Goal: Task Accomplishment & Management: Manage account settings

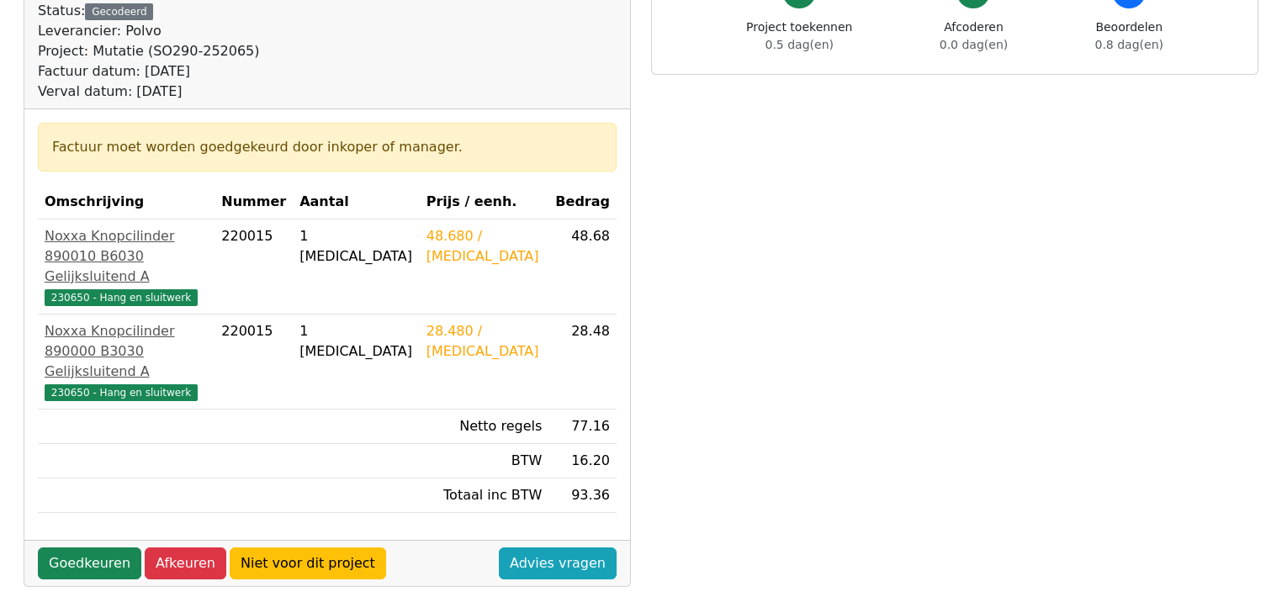
scroll to position [202, 0]
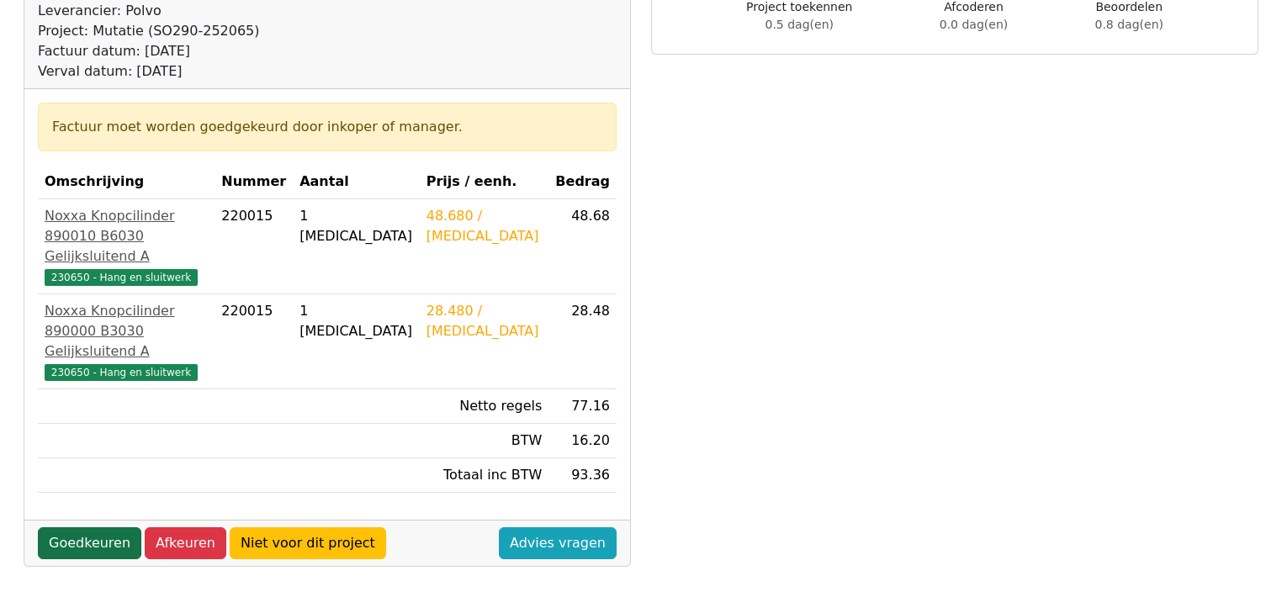
click at [93, 528] on link "Goedkeuren" at bounding box center [89, 544] width 103 height 32
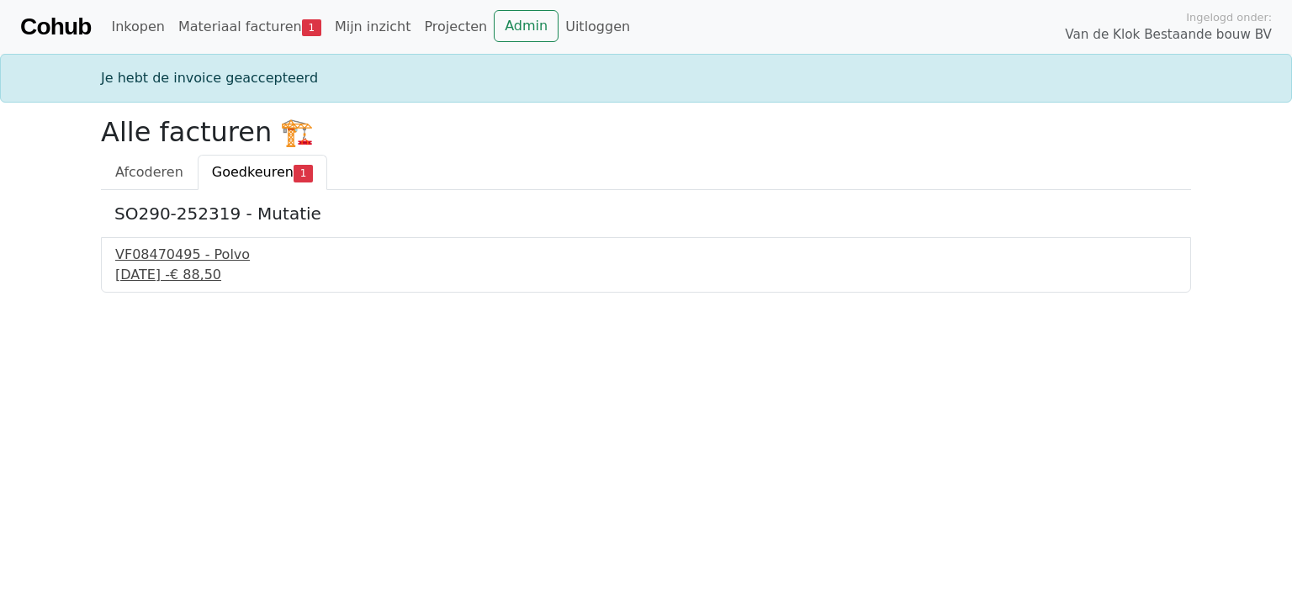
click at [205, 267] on div "3 september 2025 - € 88,50" at bounding box center [646, 275] width 1062 height 20
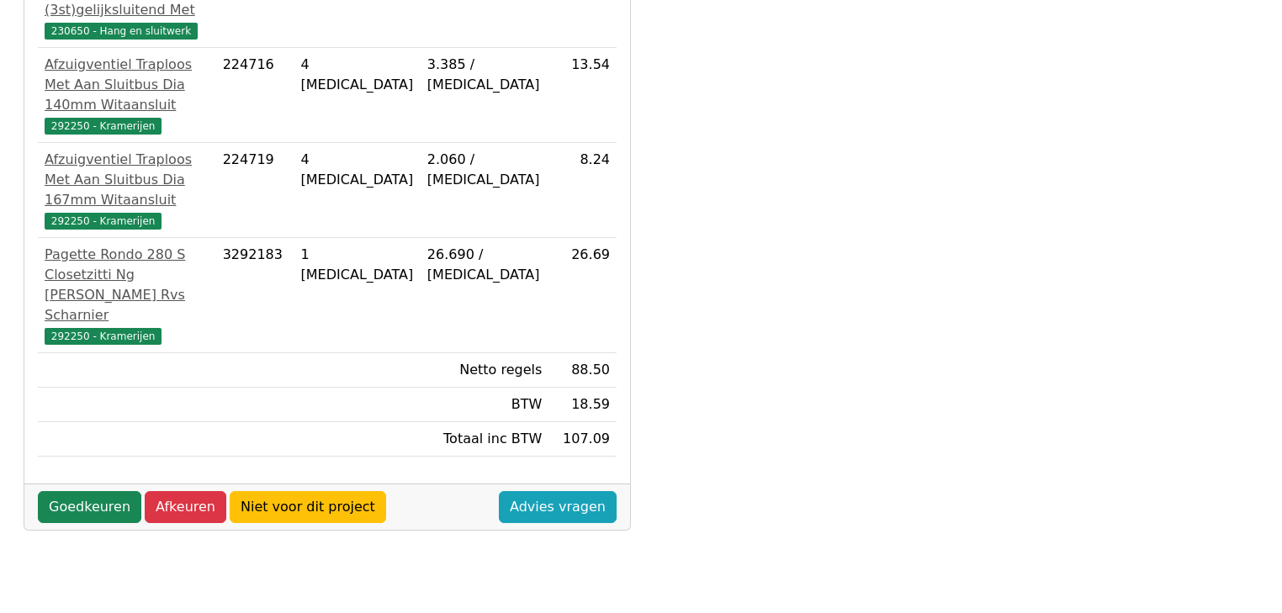
scroll to position [471, 0]
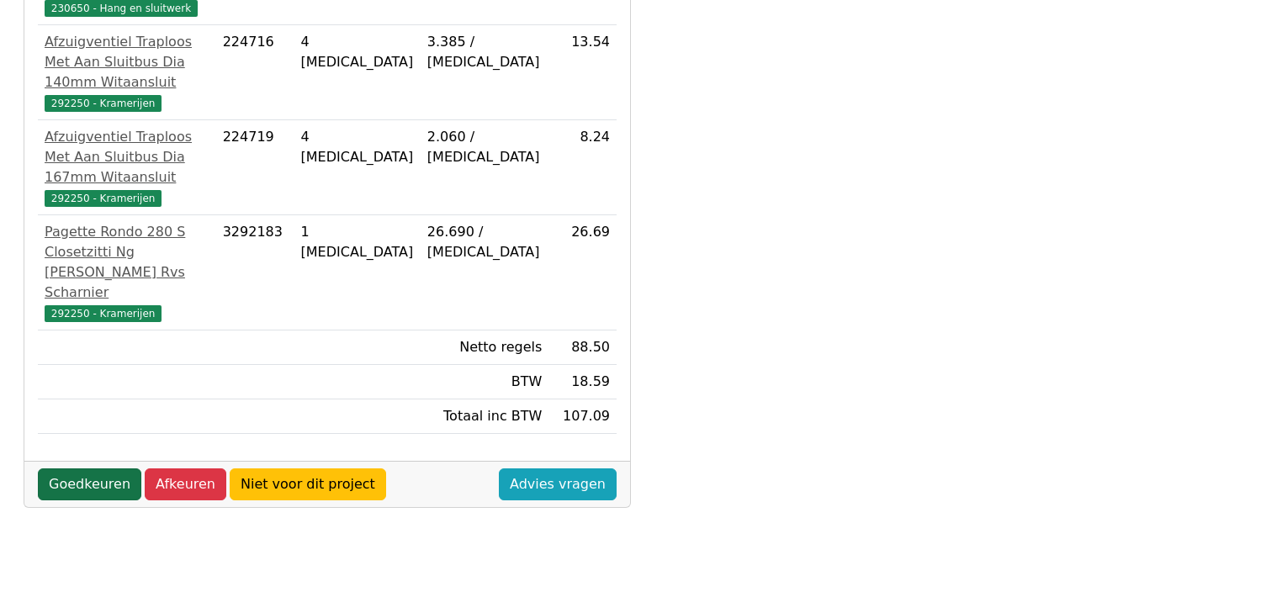
click at [83, 469] on link "Goedkeuren" at bounding box center [89, 485] width 103 height 32
